Goal: Navigation & Orientation: Understand site structure

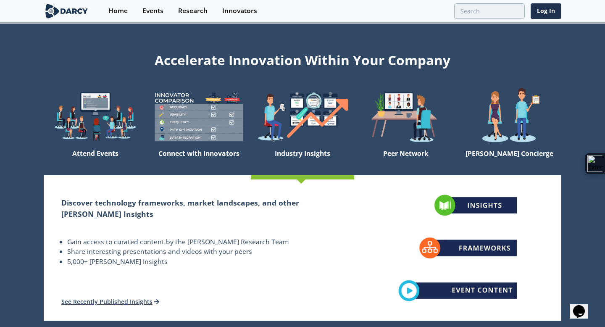
click at [81, 13] on img at bounding box center [67, 11] width 46 height 15
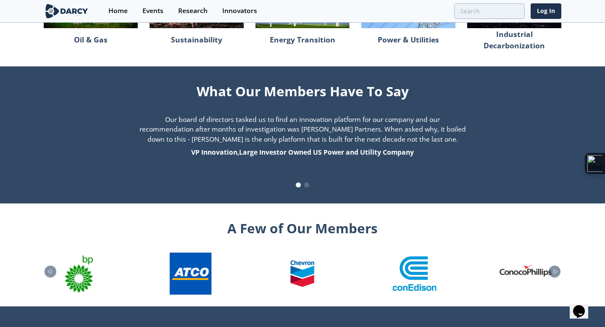
scroll to position [877, 0]
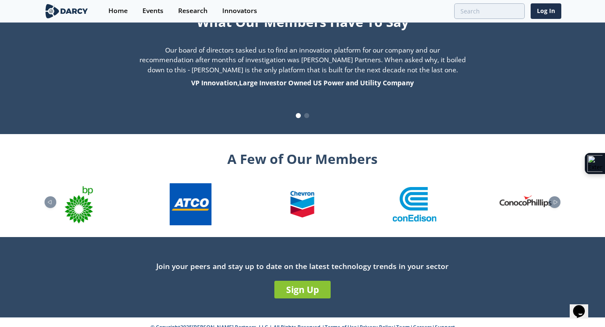
click at [415, 323] on link "Careers" at bounding box center [422, 326] width 19 height 7
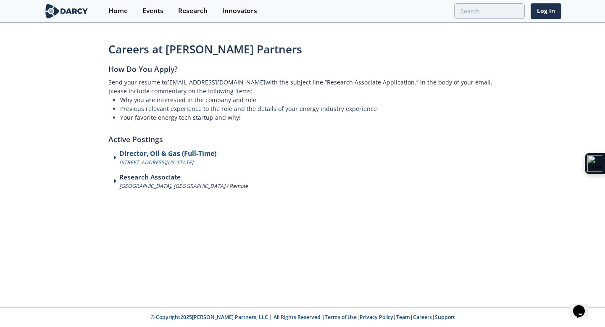
click at [113, 156] on div "Director, Oil & Gas (Full-Time) [STREET_ADDRESS][US_STATE]" at bounding box center [302, 158] width 388 height 18
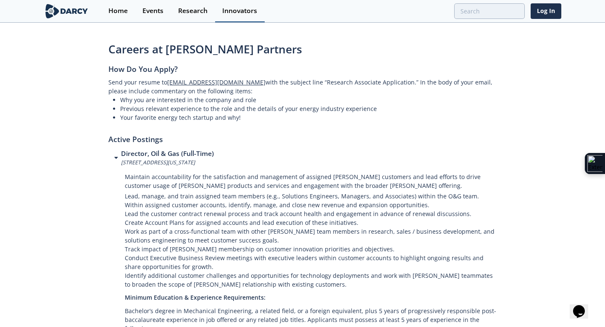
click at [233, 12] on div "Innovators" at bounding box center [239, 11] width 35 height 7
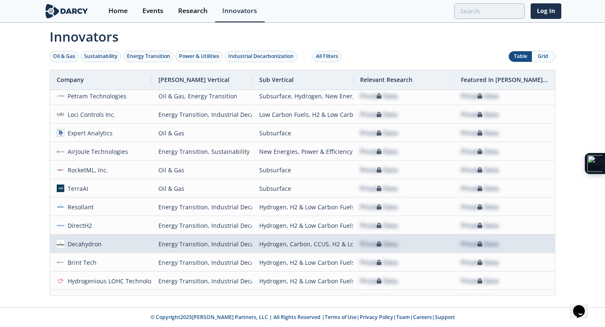
scroll to position [383, 0]
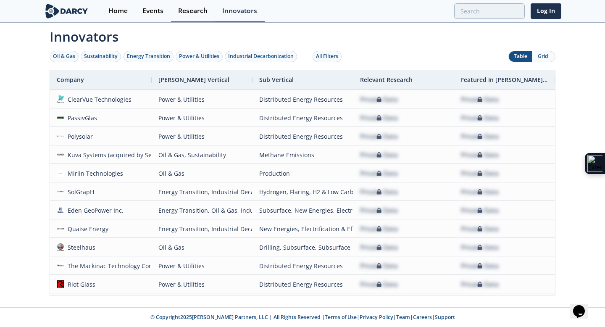
click at [188, 5] on link "Research" at bounding box center [193, 11] width 44 height 22
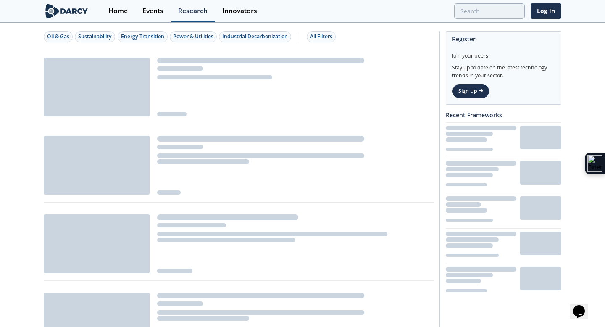
click at [188, 5] on link "Research" at bounding box center [193, 11] width 44 height 22
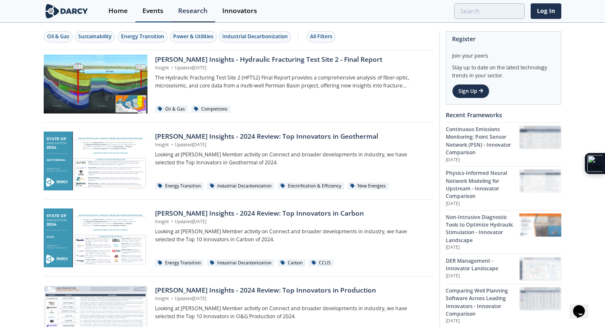
click at [170, 10] on link "Events" at bounding box center [153, 11] width 36 height 22
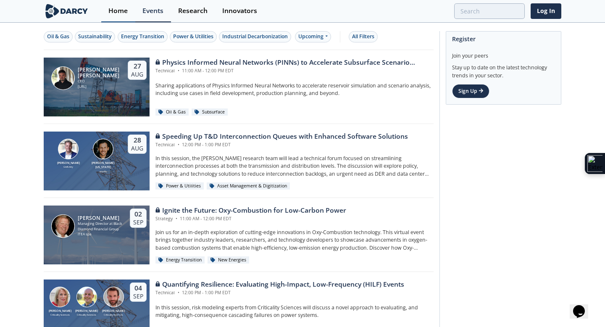
click at [119, 16] on link "Home" at bounding box center [118, 11] width 34 height 22
